Goal: Information Seeking & Learning: Learn about a topic

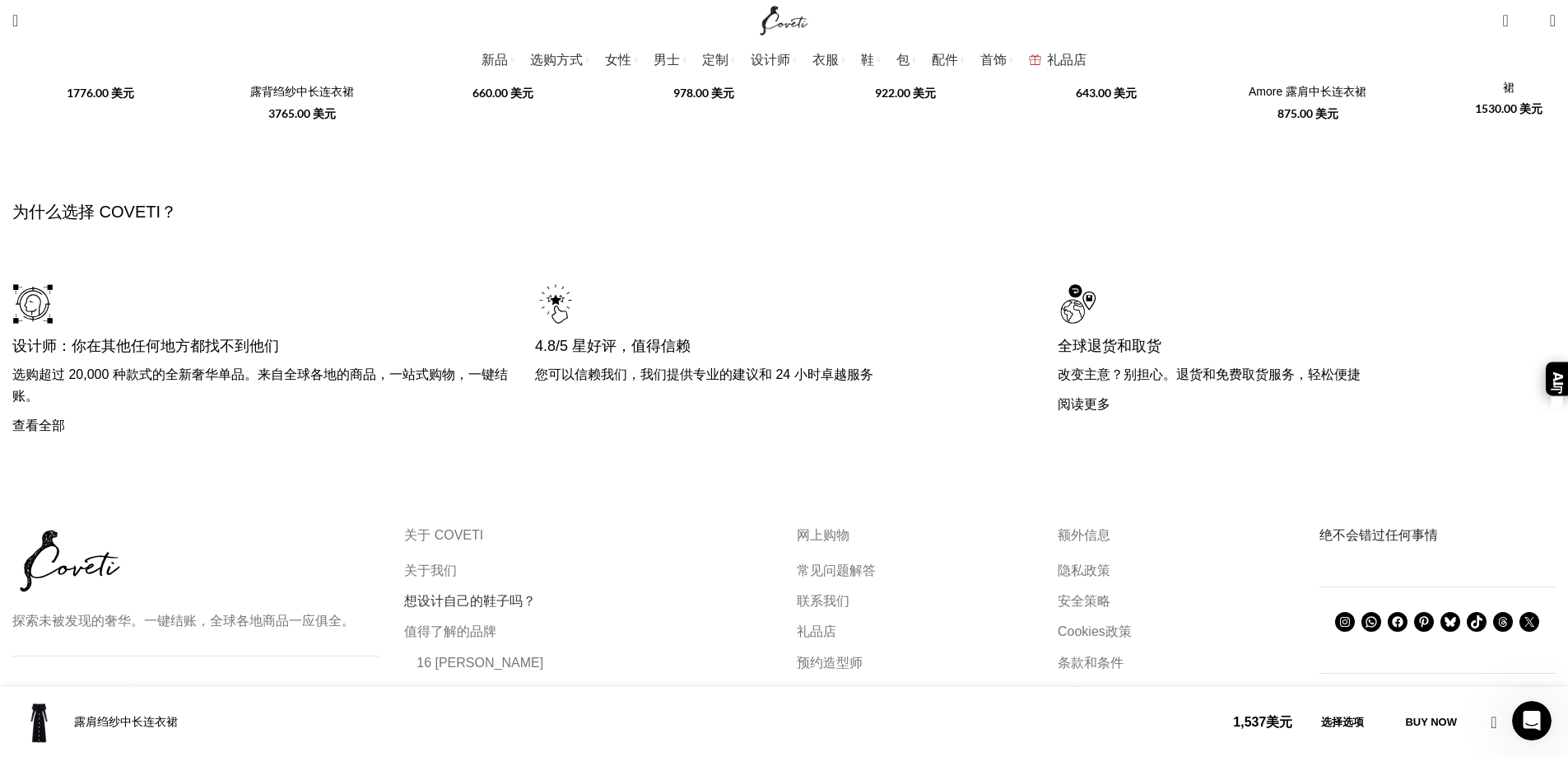
scroll to position [0, 867]
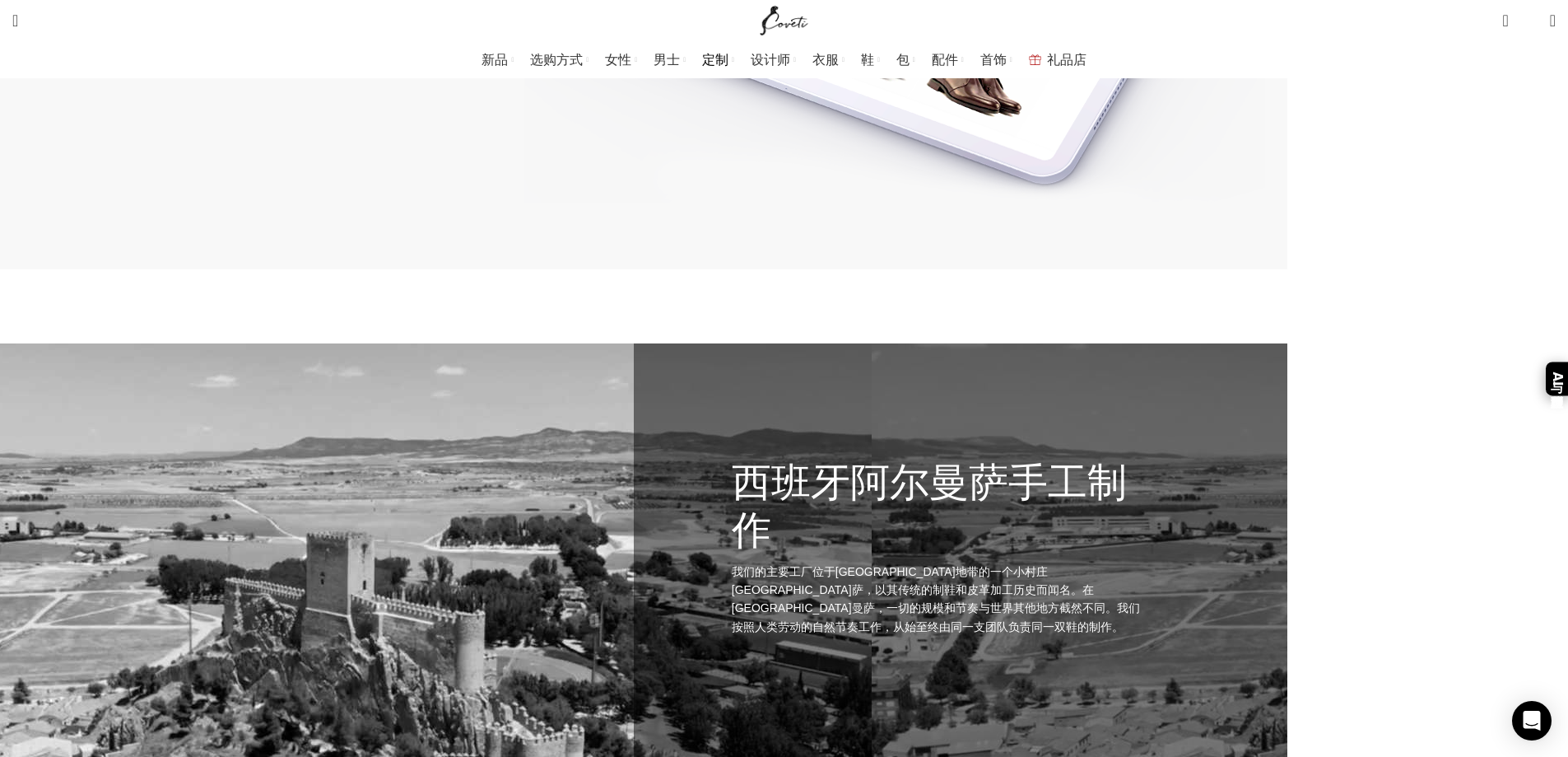
scroll to position [4741, 0]
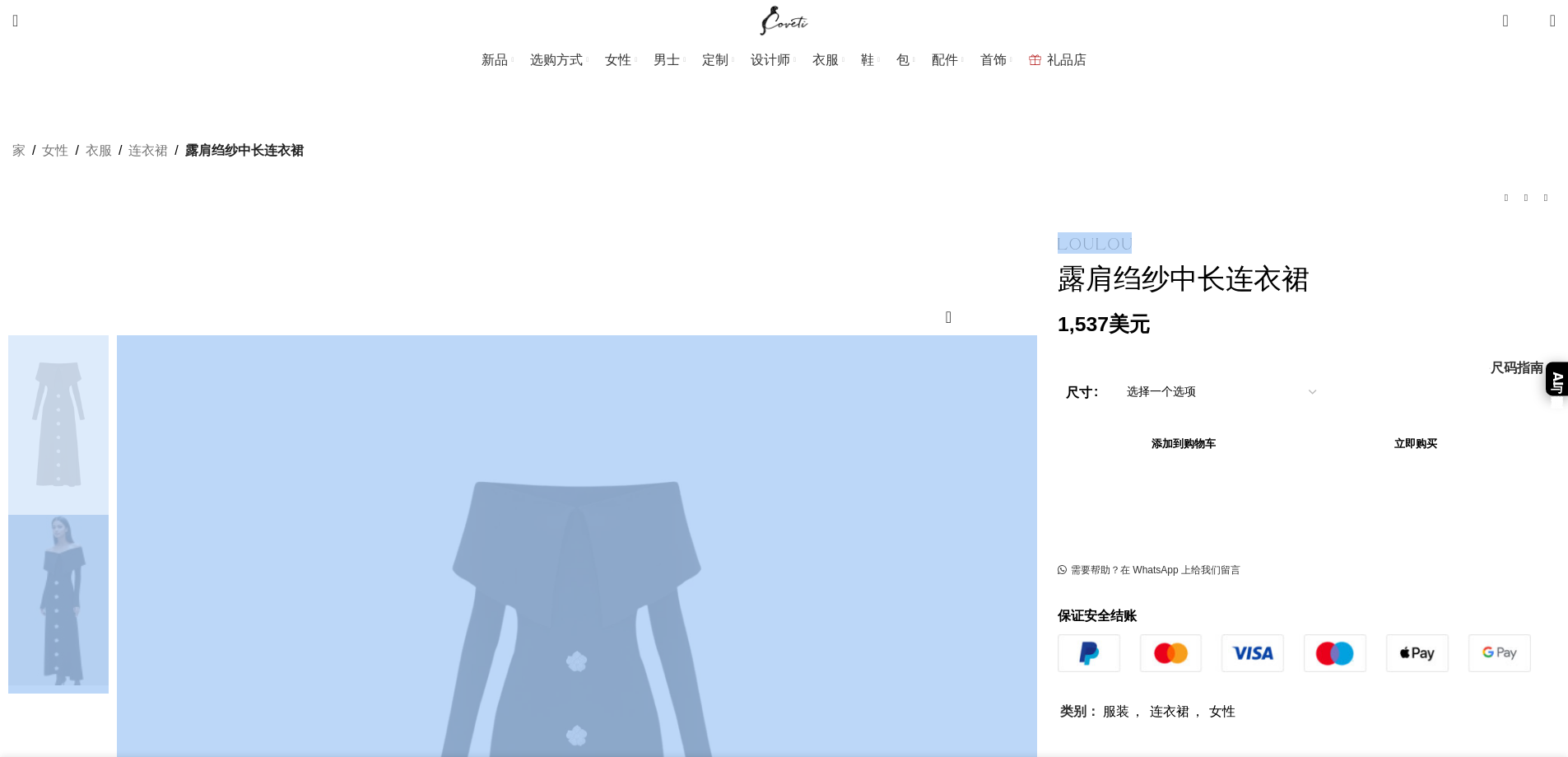
drag, startPoint x: 1067, startPoint y: 218, endPoint x: 960, endPoint y: 210, distance: 107.3
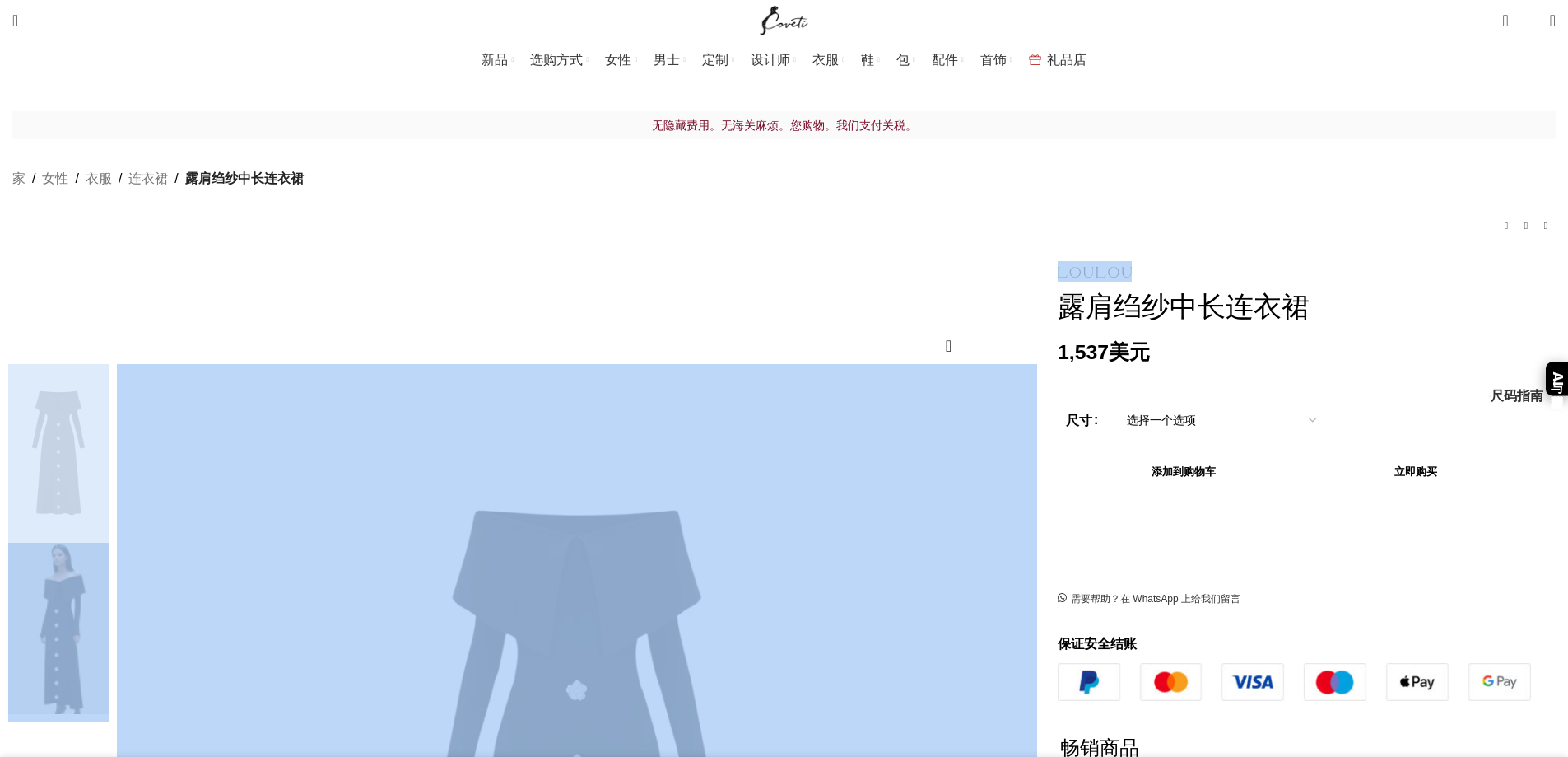
drag, startPoint x: 975, startPoint y: 254, endPoint x: 1060, endPoint y: 257, distance: 85.1
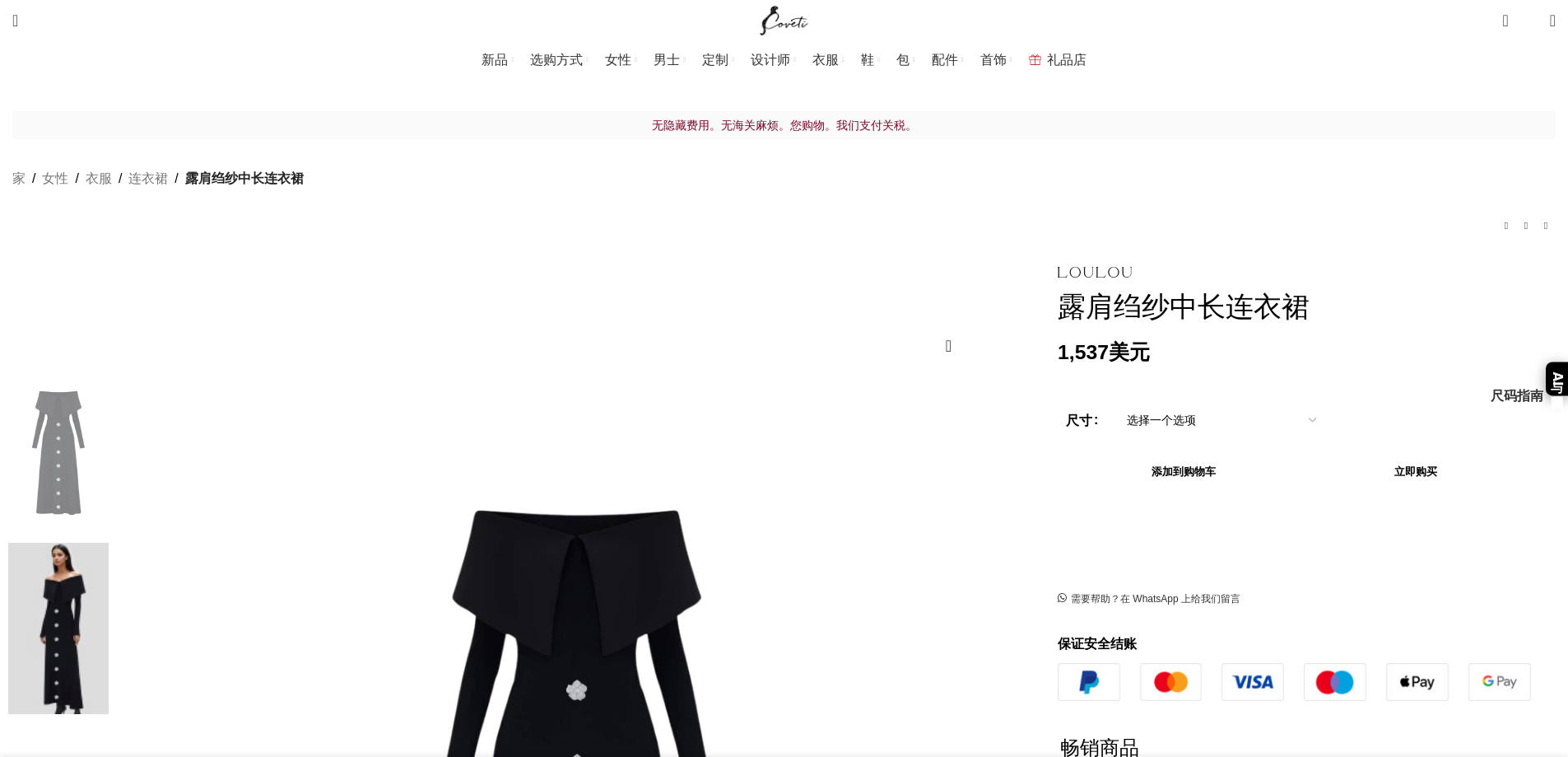
click at [1036, 183] on div "无隐藏费用。无海关麻烦。您购物。我们支付关税。 家 女性 衣服 连衣裙 露肩绉纱中长连衣裙 拉链钻石迷你连衣裙 1,430 美元 返回产品 水晶缀饰裤子 1,…" at bounding box center [784, 186] width 1543 height 149
drag, startPoint x: 1041, startPoint y: 241, endPoint x: 960, endPoint y: 243, distance: 81.0
copy link
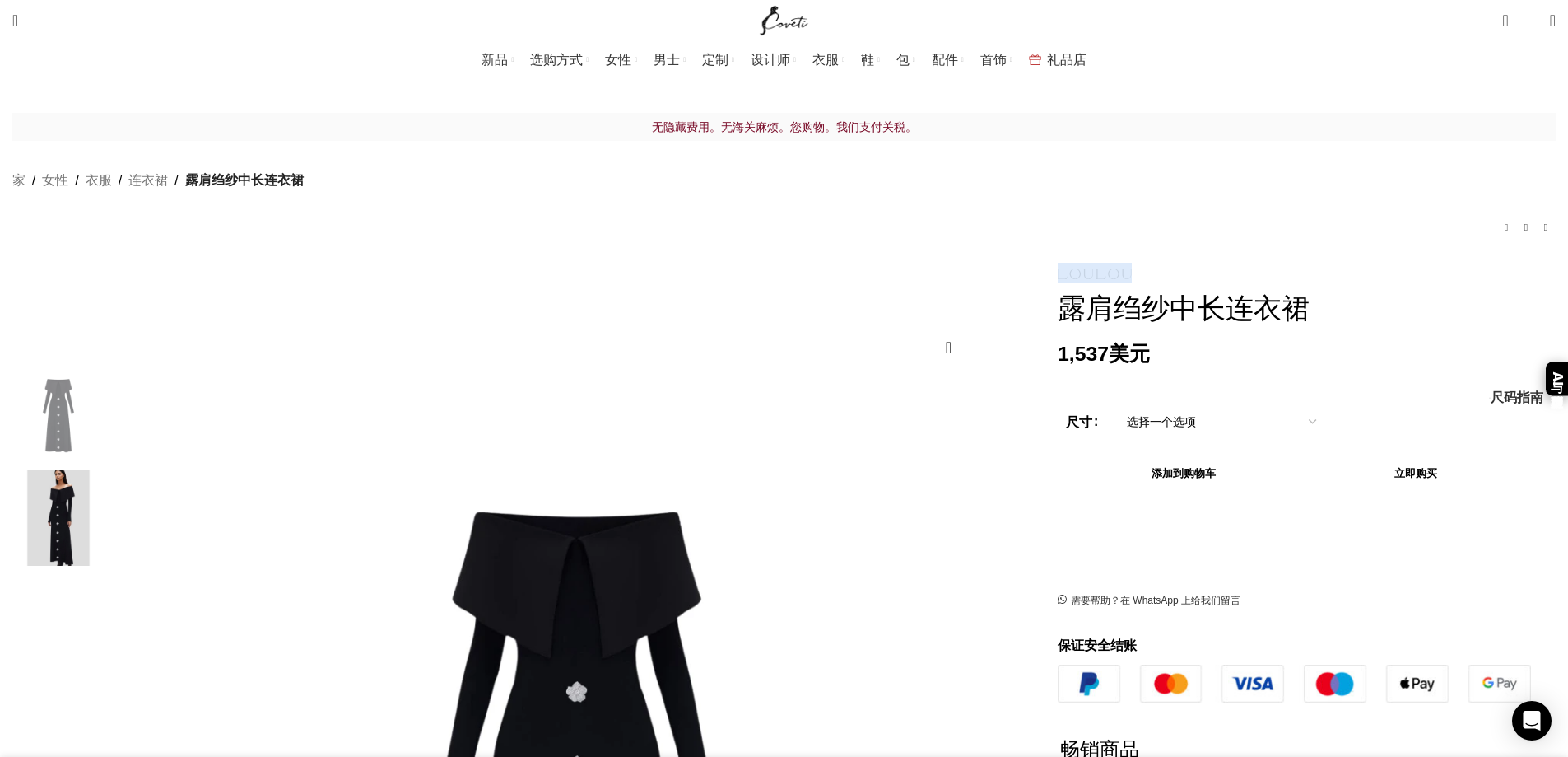
scroll to position [0, 346]
drag, startPoint x: 1010, startPoint y: 246, endPoint x: 1398, endPoint y: 499, distance: 463.2
